Goal: Check status: Check status

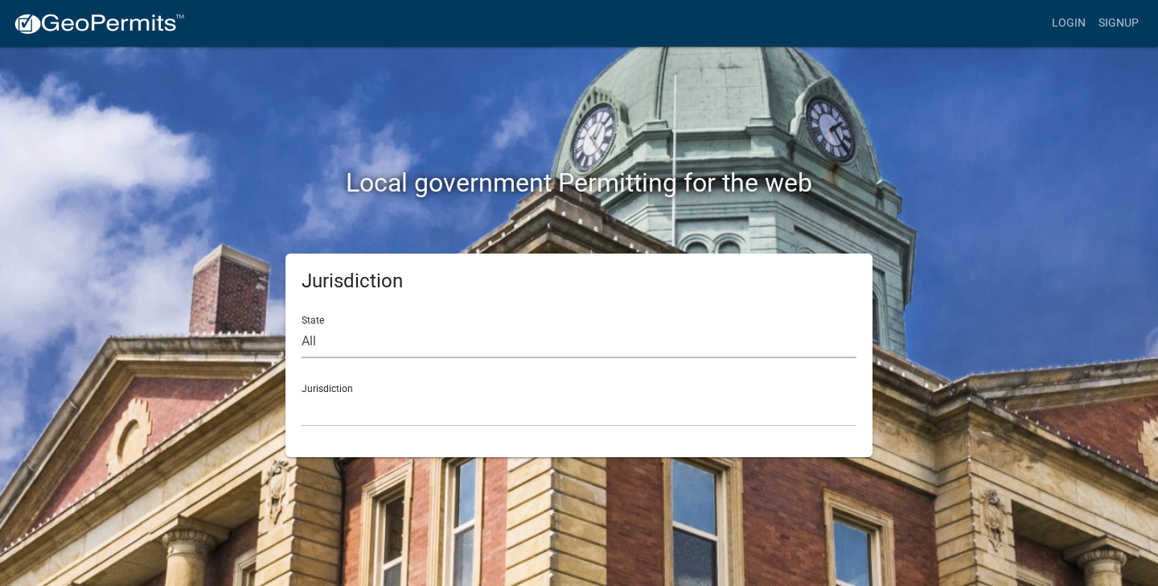
click at [351, 336] on select "All [US_STATE] [US_STATE] [US_STATE] [US_STATE] [US_STATE] [US_STATE] [US_STATE…" at bounding box center [579, 341] width 555 height 33
select select "[US_STATE]"
click at [1082, 40] on nav "more_horiz Login Signup" at bounding box center [579, 23] width 1158 height 47
click at [1081, 26] on link "Login" at bounding box center [1069, 23] width 47 height 31
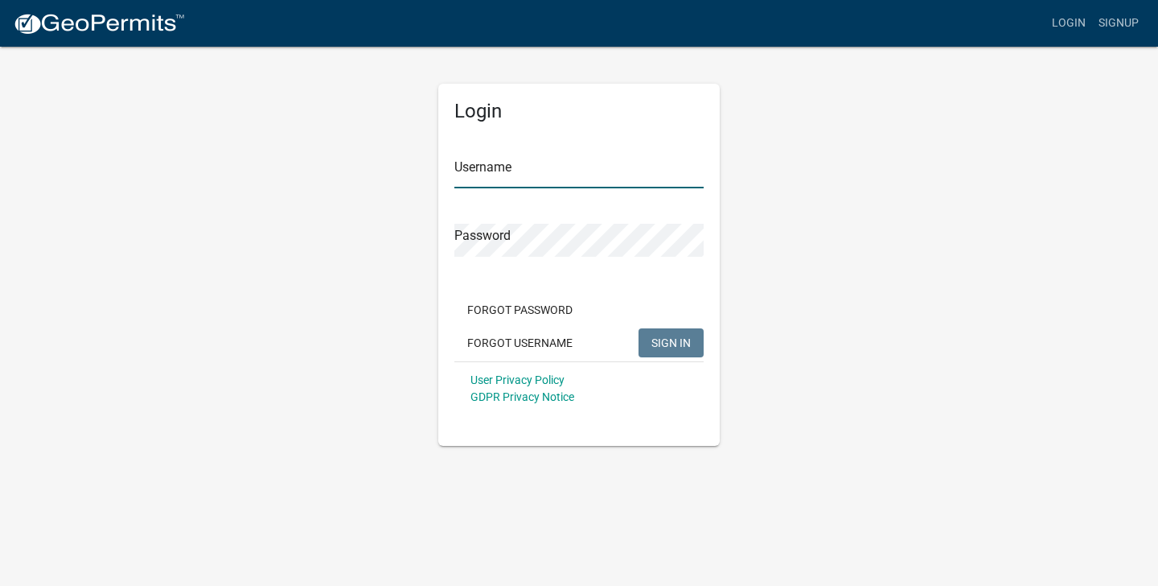
type input "elma21"
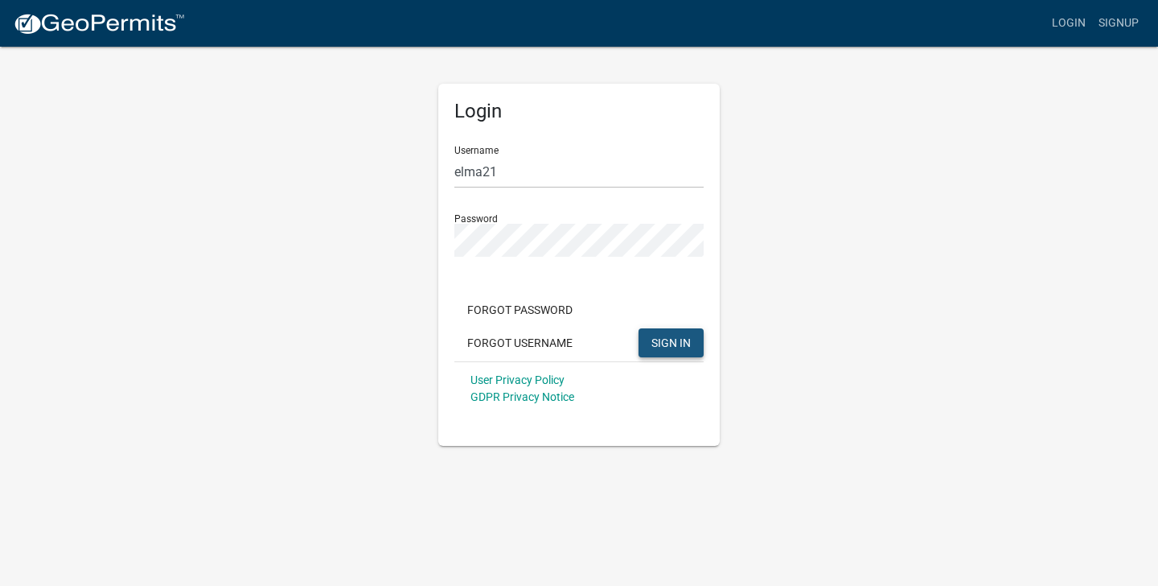
click at [685, 351] on button "SIGN IN" at bounding box center [671, 342] width 65 height 29
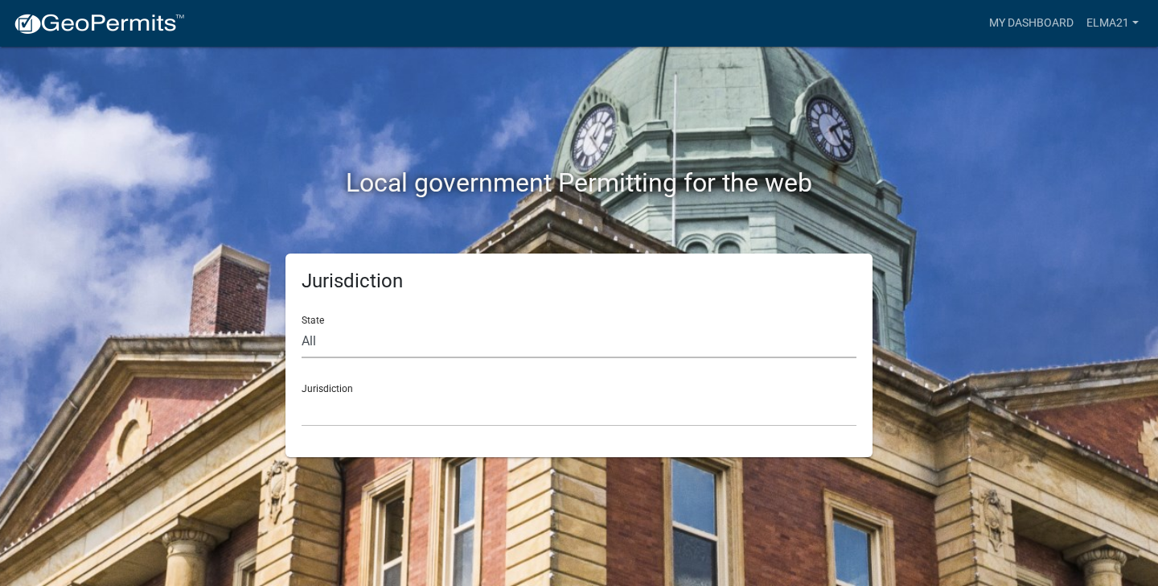
click at [496, 337] on select "All [US_STATE] [US_STATE] [US_STATE] [US_STATE] [US_STATE] [US_STATE] [US_STATE…" at bounding box center [579, 341] width 555 height 33
click at [1021, 9] on link "My Dashboard" at bounding box center [1031, 23] width 97 height 31
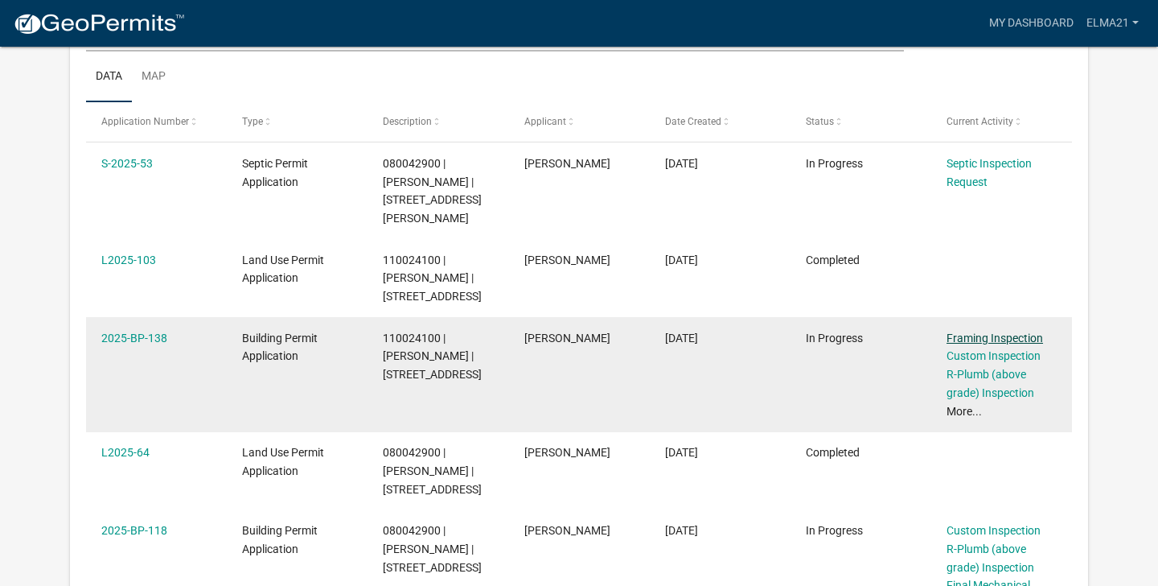
scroll to position [257, 0]
click at [145, 344] on link "2025-BP-138" at bounding box center [134, 337] width 66 height 13
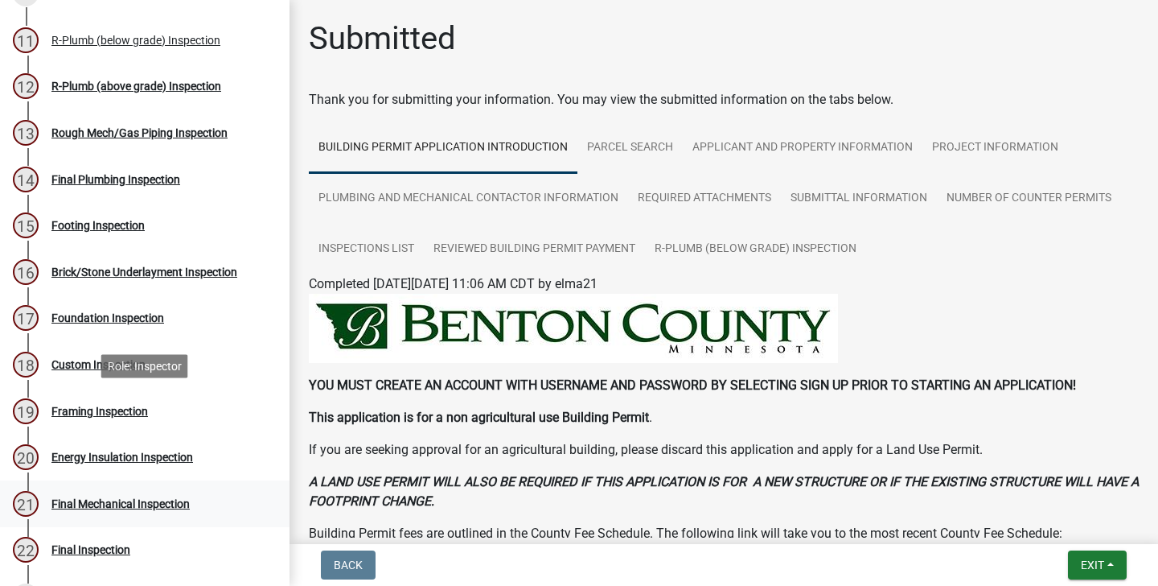
scroll to position [614, 0]
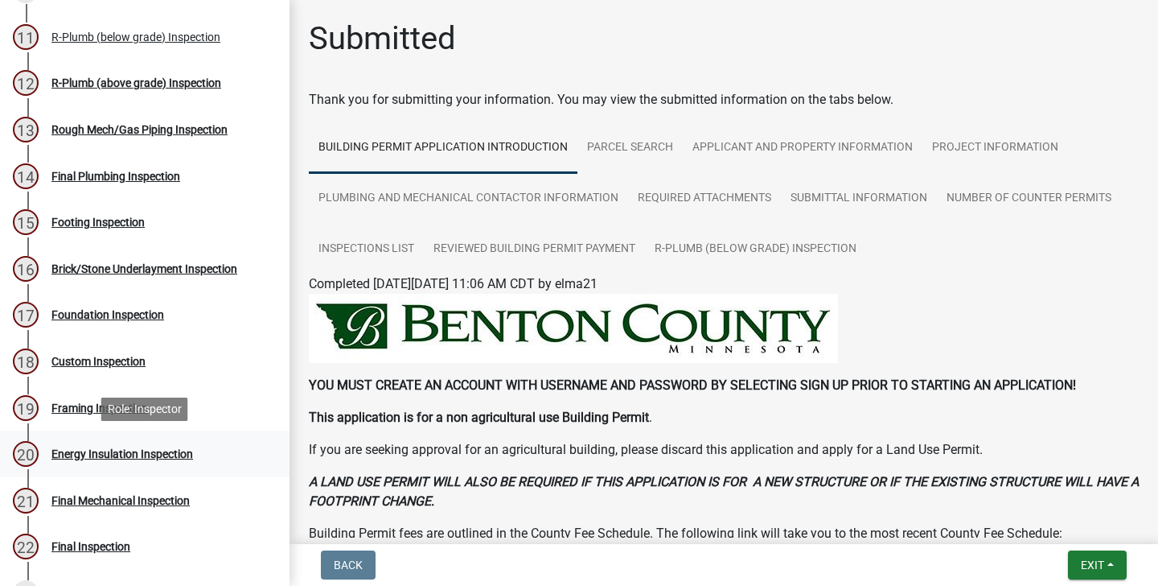
click at [106, 453] on div "Energy Insulation Inspection" at bounding box center [122, 453] width 142 height 11
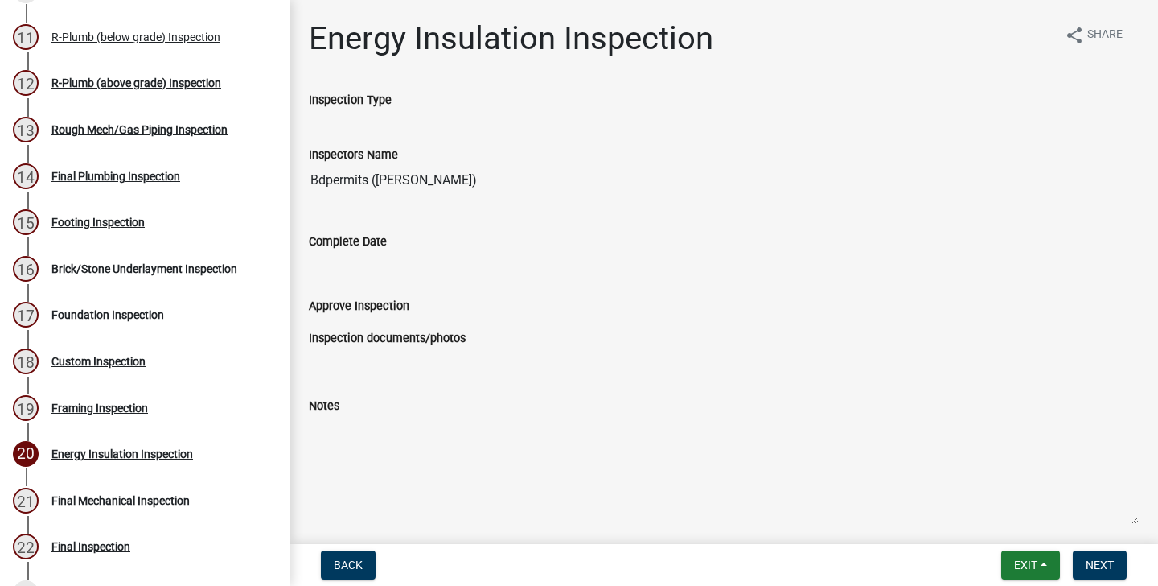
scroll to position [95, 0]
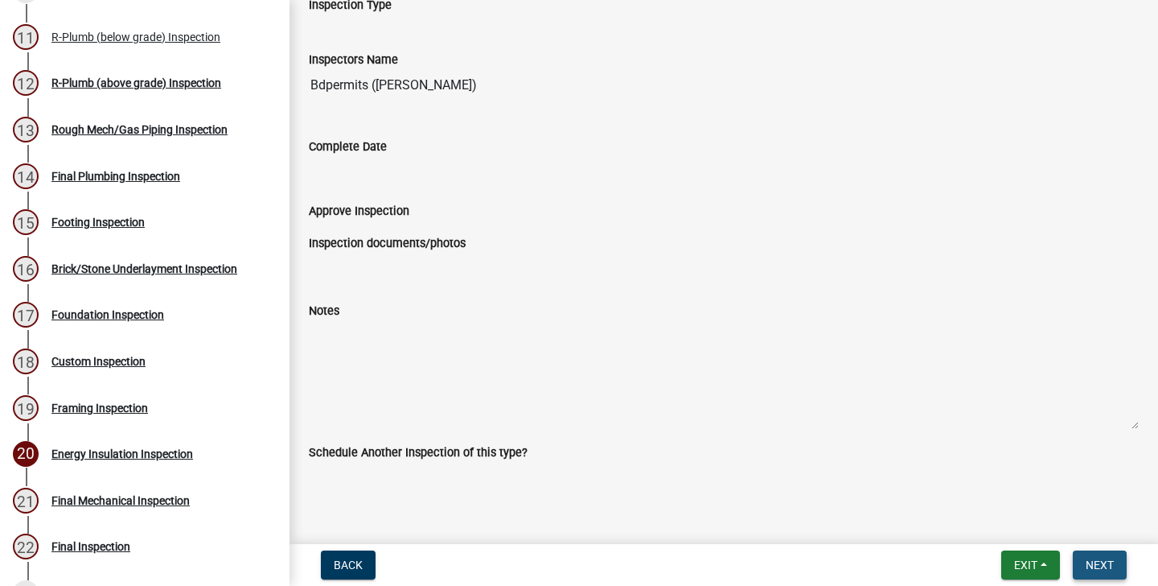
click at [1108, 561] on span "Next" at bounding box center [1100, 564] width 28 height 13
click at [1099, 555] on button "Next" at bounding box center [1100, 564] width 54 height 29
click at [1101, 561] on span "Next" at bounding box center [1100, 564] width 28 height 13
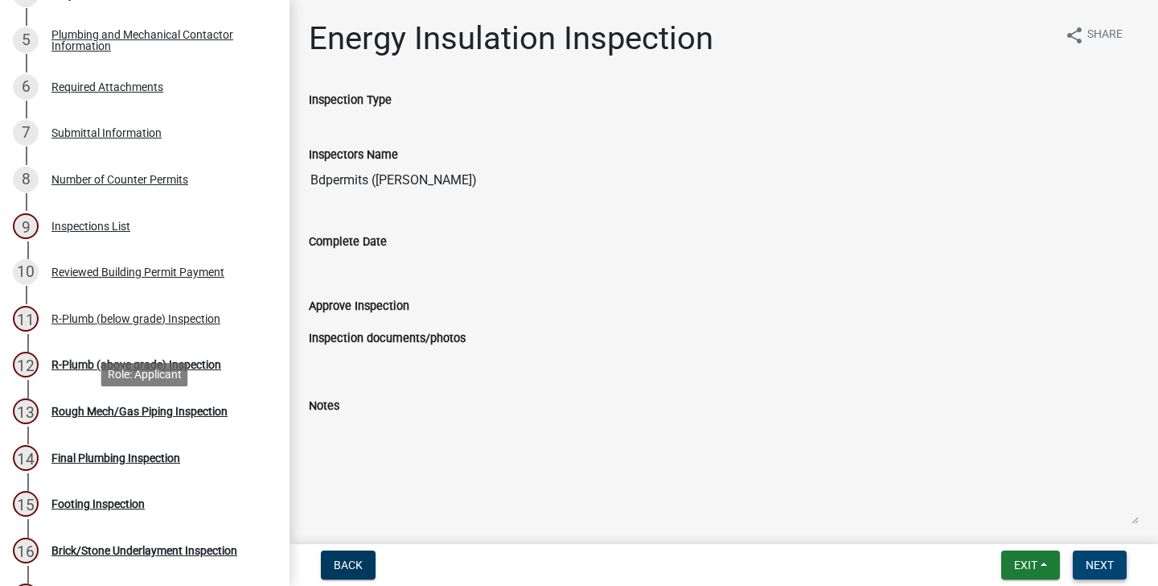
scroll to position [0, 0]
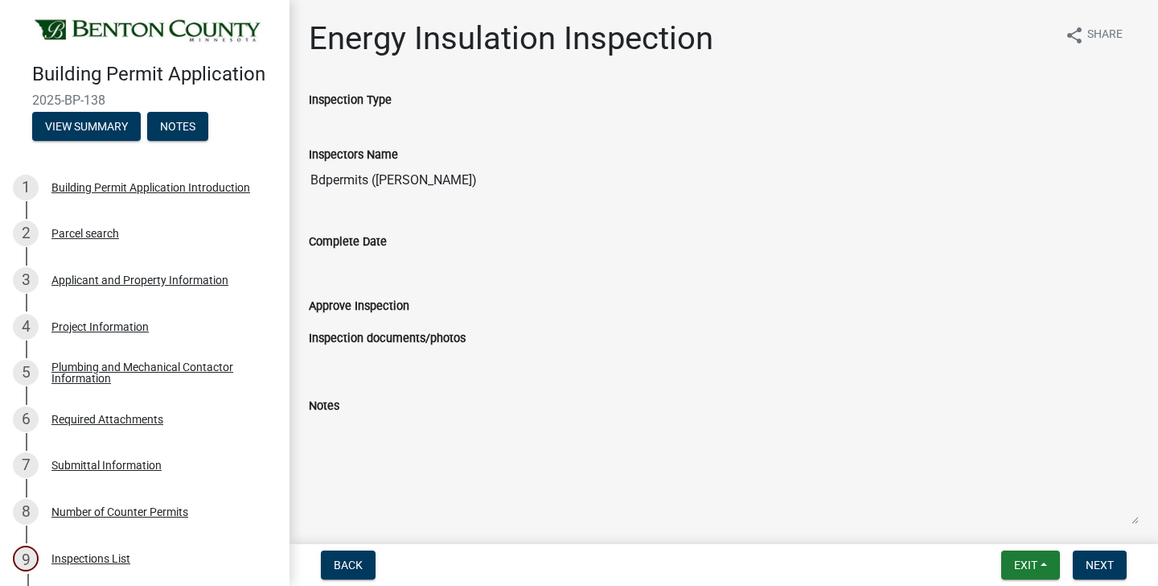
click at [398, 203] on div "Inspectors Name Bdpermits ([PERSON_NAME])" at bounding box center [724, 165] width 854 height 87
